Goal: Information Seeking & Learning: Compare options

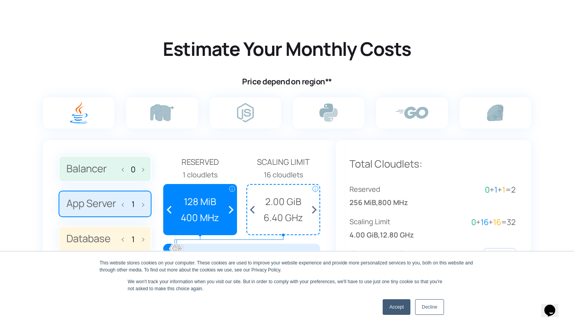
scroll to position [460, 0]
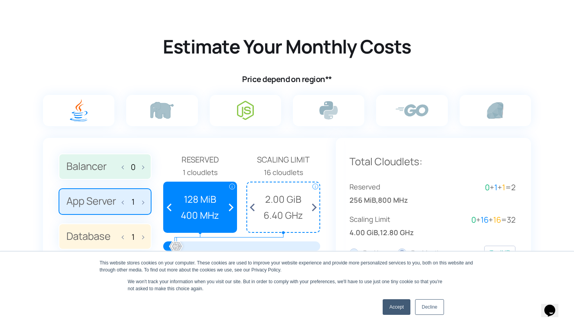
click at [233, 110] on label at bounding box center [245, 110] width 71 height 31
click at [0, 0] on input "radio" at bounding box center [0, 0] width 0 height 0
click at [233, 110] on label at bounding box center [245, 110] width 71 height 31
click at [0, 0] on input "radio" at bounding box center [0, 0] width 0 height 0
click at [242, 102] on img at bounding box center [245, 110] width 17 height 19
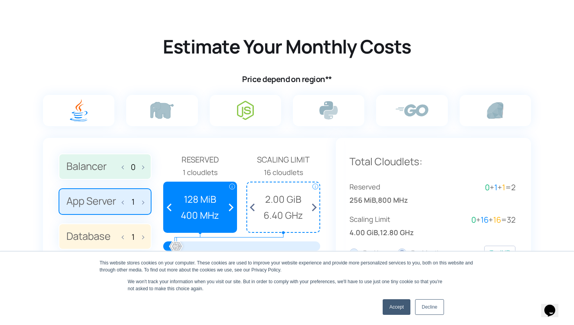
click at [0, 0] on input "radio" at bounding box center [0, 0] width 0 height 0
click at [242, 102] on img at bounding box center [245, 110] width 17 height 19
click at [0, 0] on input "radio" at bounding box center [0, 0] width 0 height 0
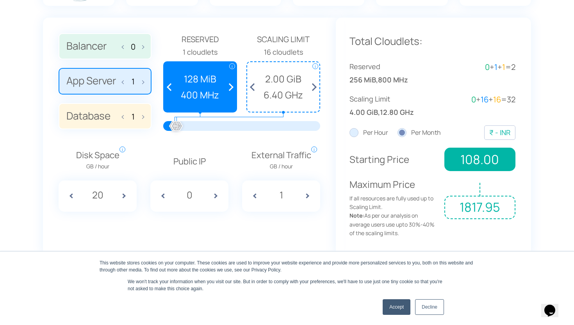
scroll to position [582, 0]
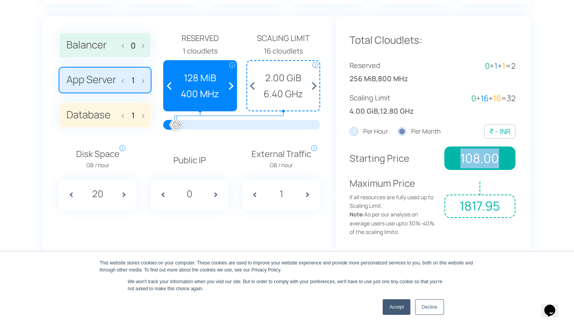
drag, startPoint x: 460, startPoint y: 158, endPoint x: 510, endPoint y: 157, distance: 49.2
click at [510, 157] on span "108.00" at bounding box center [479, 157] width 71 height 23
click at [174, 122] on div at bounding box center [176, 125] width 17 height 17
click at [282, 110] on span at bounding box center [283, 111] width 3 height 3
click at [505, 155] on span "108.00" at bounding box center [479, 157] width 71 height 23
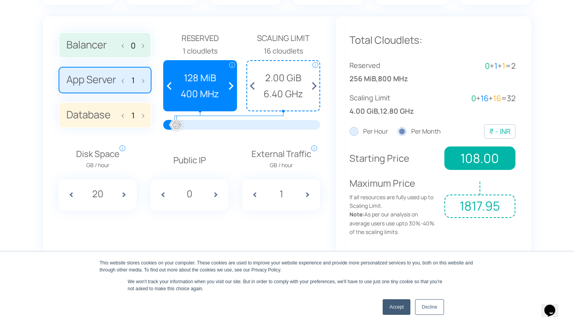
click at [493, 130] on div "₹ - INR" at bounding box center [499, 131] width 21 height 11
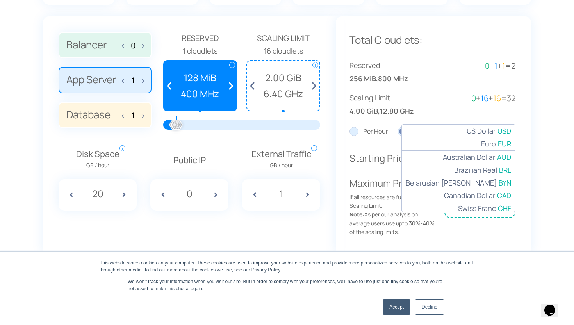
click at [493, 130] on span "US Dollar" at bounding box center [480, 130] width 29 height 11
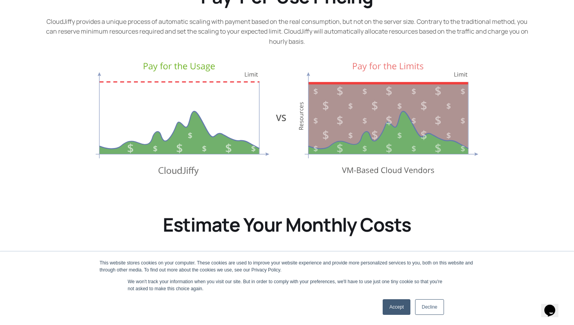
scroll to position [0, 0]
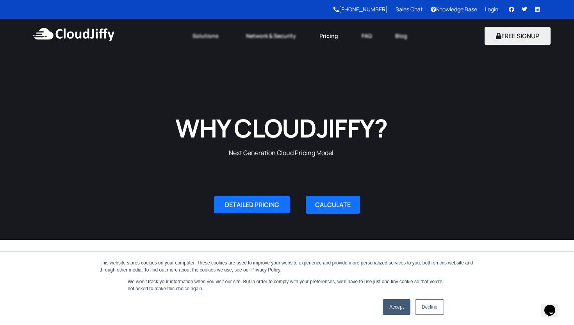
click at [329, 34] on link "Pricing" at bounding box center [329, 35] width 42 height 17
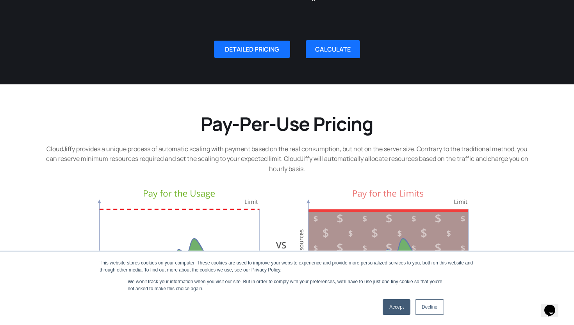
scroll to position [199, 0]
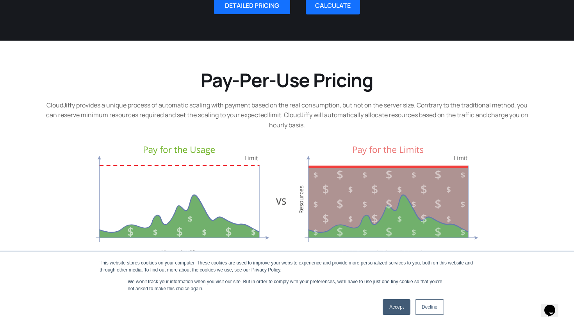
click at [407, 307] on link "Accept" at bounding box center [396, 307] width 28 height 16
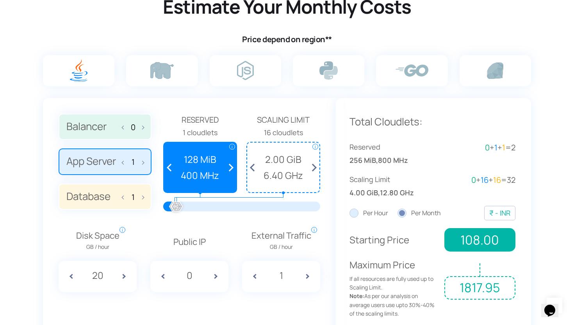
scroll to position [501, 0]
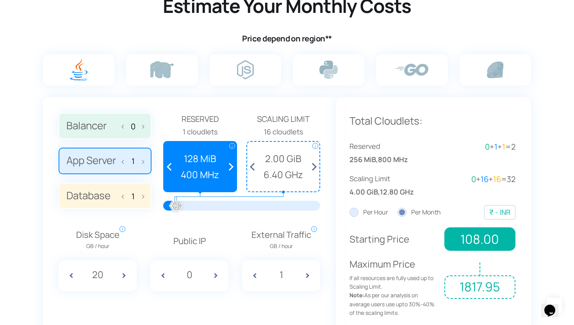
click at [178, 207] on div at bounding box center [176, 205] width 17 height 17
drag, startPoint x: 178, startPoint y: 207, endPoint x: 199, endPoint y: 207, distance: 21.9
click at [186, 207] on div at bounding box center [177, 205] width 17 height 17
click at [178, 207] on div at bounding box center [174, 205] width 17 height 17
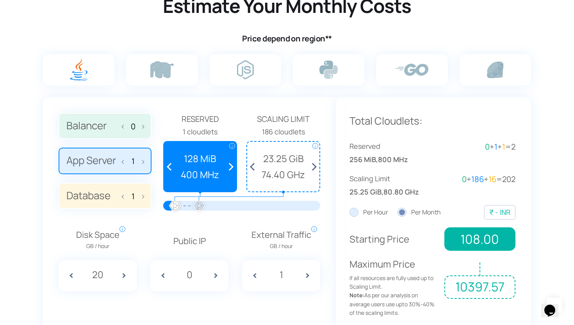
click at [178, 207] on div at bounding box center [174, 205] width 17 height 17
drag, startPoint x: 202, startPoint y: 204, endPoint x: 174, endPoint y: 204, distance: 28.5
click at [174, 204] on div at bounding box center [174, 205] width 17 height 17
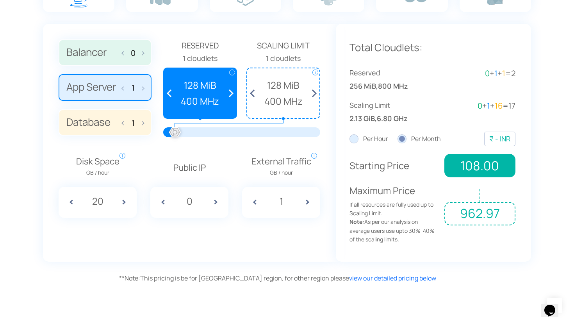
scroll to position [574, 0]
click at [352, 141] on label "Per Hour" at bounding box center [368, 140] width 39 height 10
click at [0, 0] on input "Per Hour" at bounding box center [0, 0] width 0 height 0
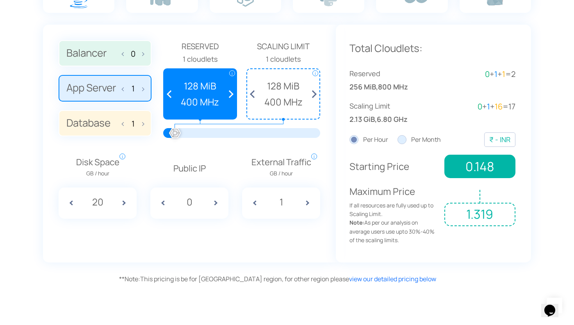
click at [407, 140] on label "Per Month" at bounding box center [418, 140] width 43 height 10
click at [0, 0] on input "Per Month" at bounding box center [0, 0] width 0 height 0
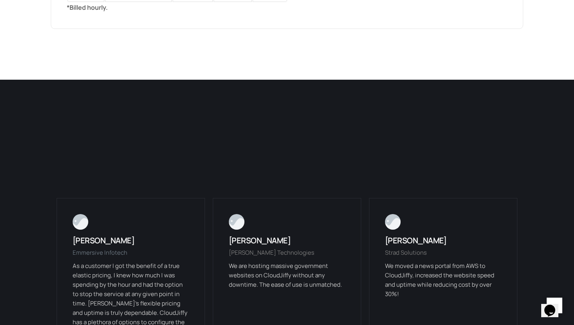
scroll to position [1600, 0]
